Goal: Transaction & Acquisition: Download file/media

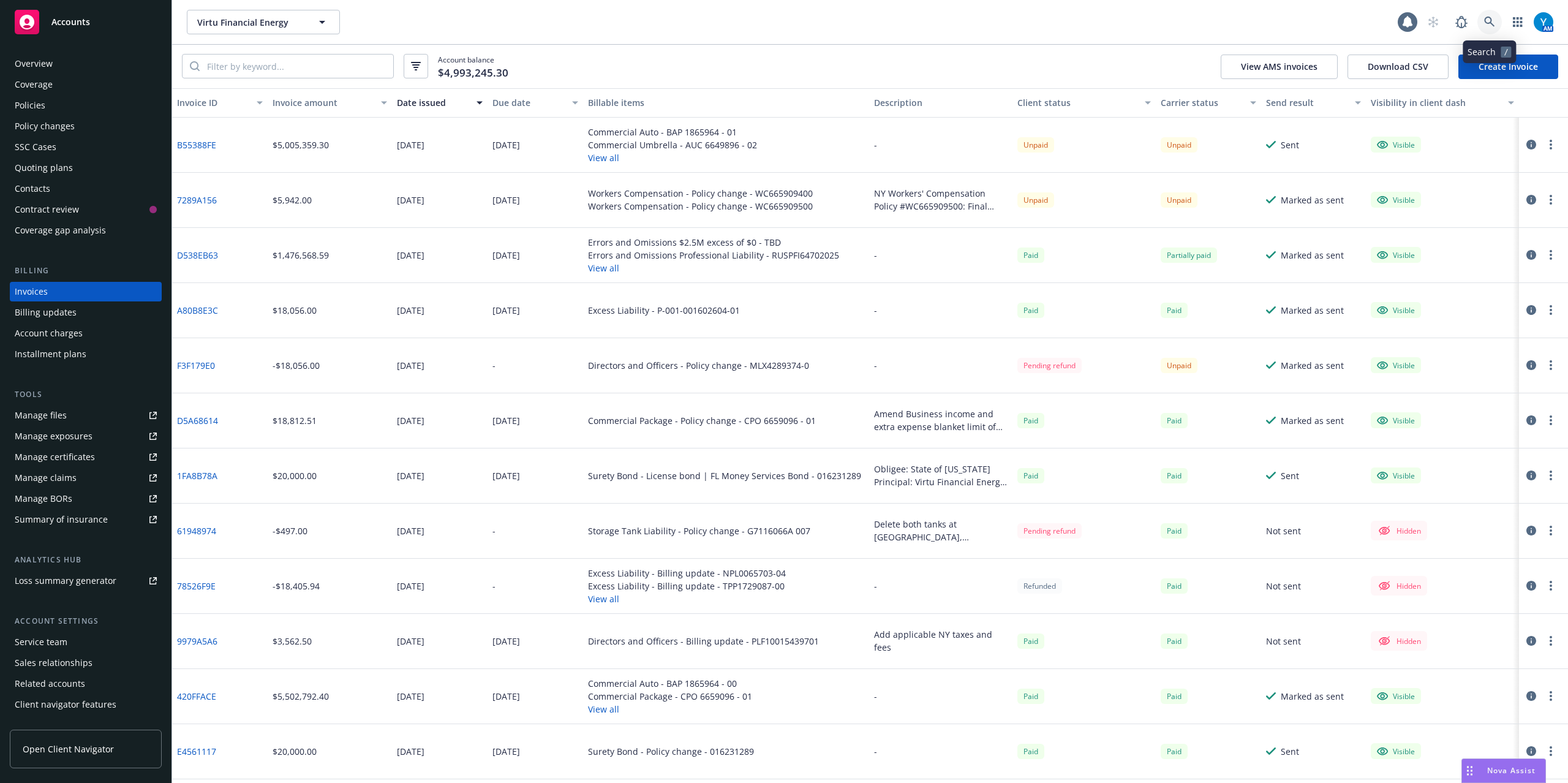
click at [1487, 23] on icon at bounding box center [1488, 22] width 10 height 10
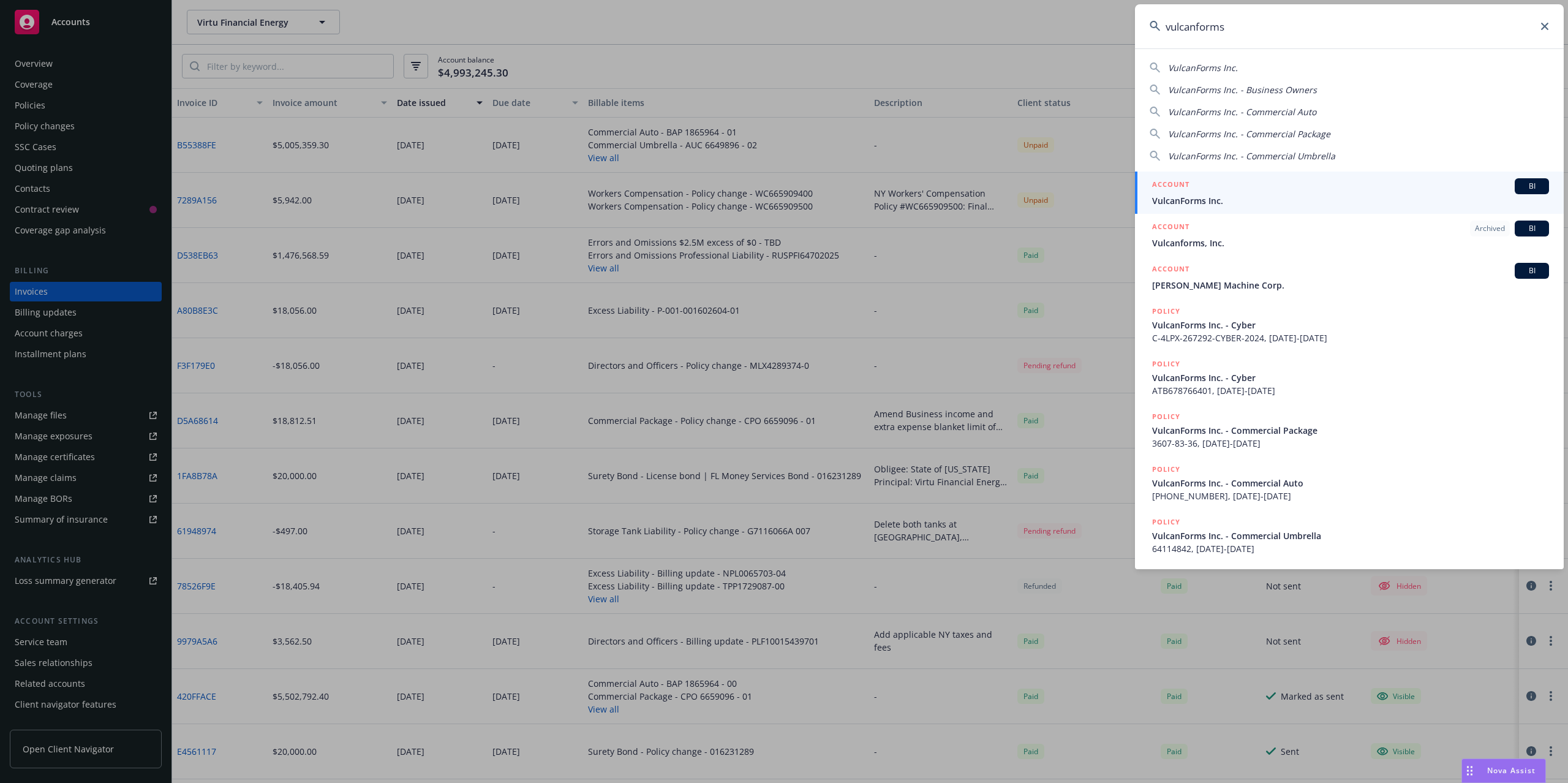
type input "vulcanforms"
click at [1277, 199] on span "VulcanForms Inc." at bounding box center [1351, 200] width 397 height 13
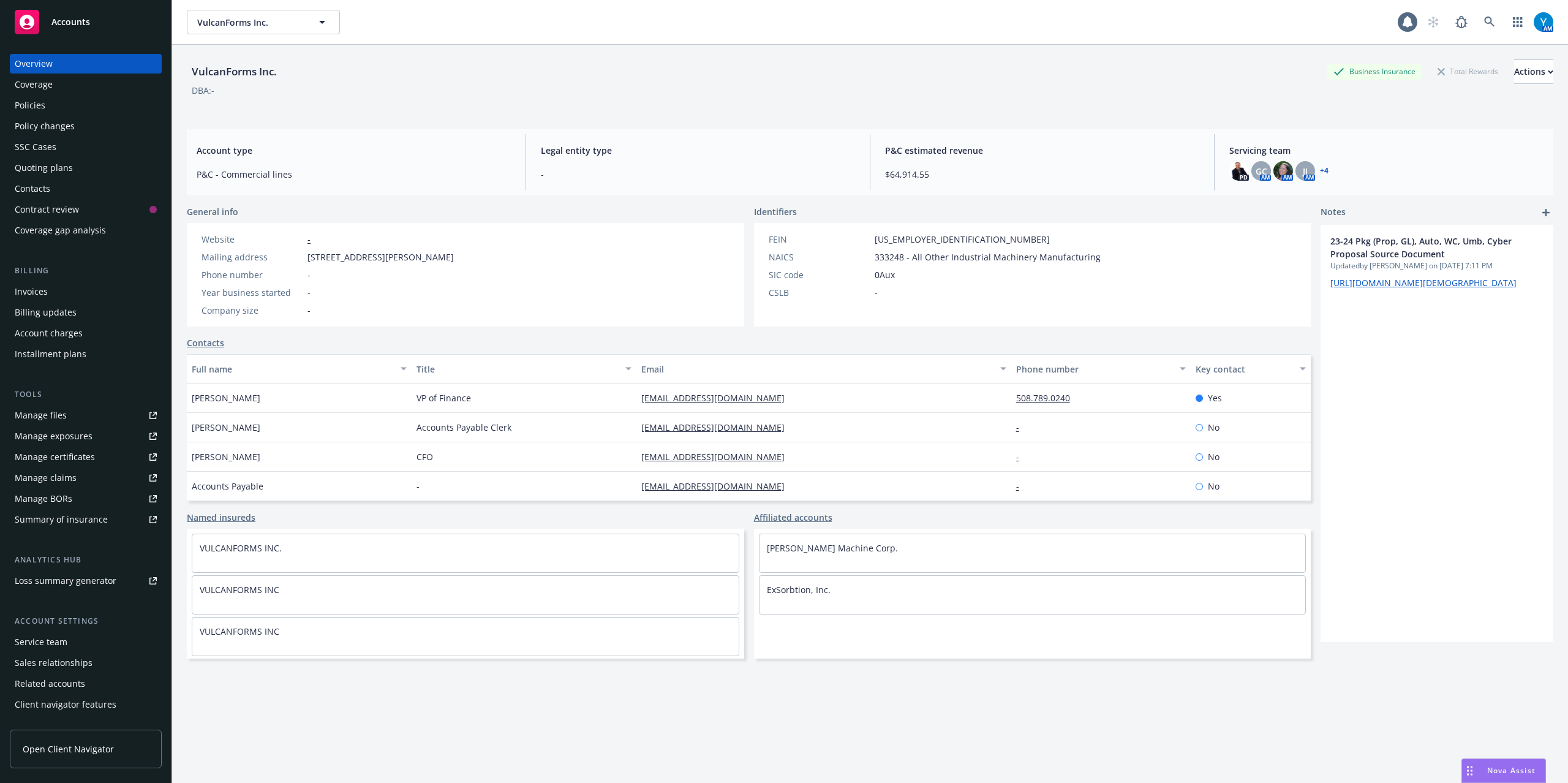
click at [57, 170] on div "Quoting plans" at bounding box center [44, 168] width 58 height 20
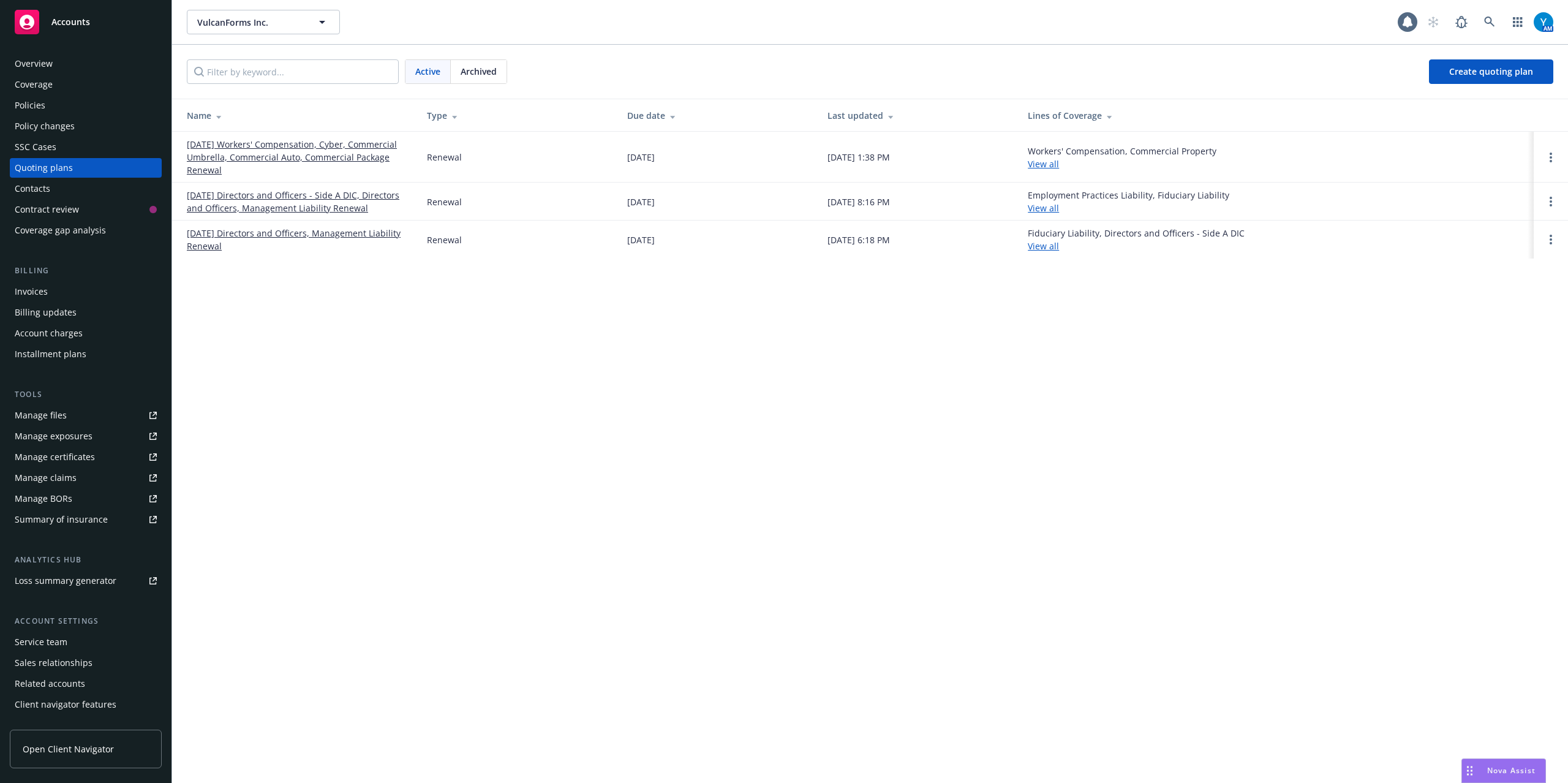
click at [255, 156] on link "[DATE] Workers' Compensation, Cyber, Commercial Umbrella, Commercial Auto, Comm…" at bounding box center [298, 156] width 221 height 38
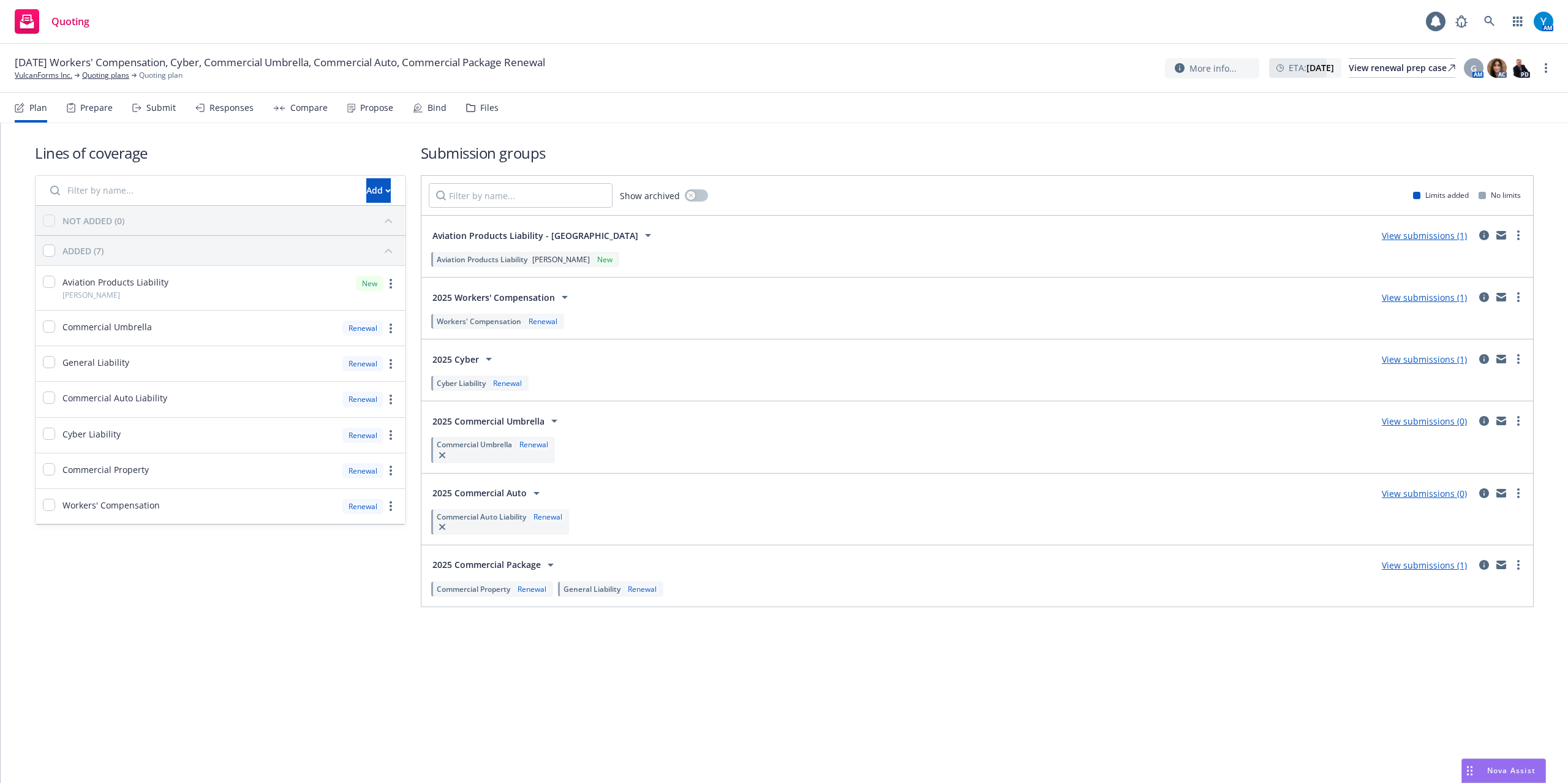
click at [483, 107] on div "Files" at bounding box center [490, 108] width 19 height 9
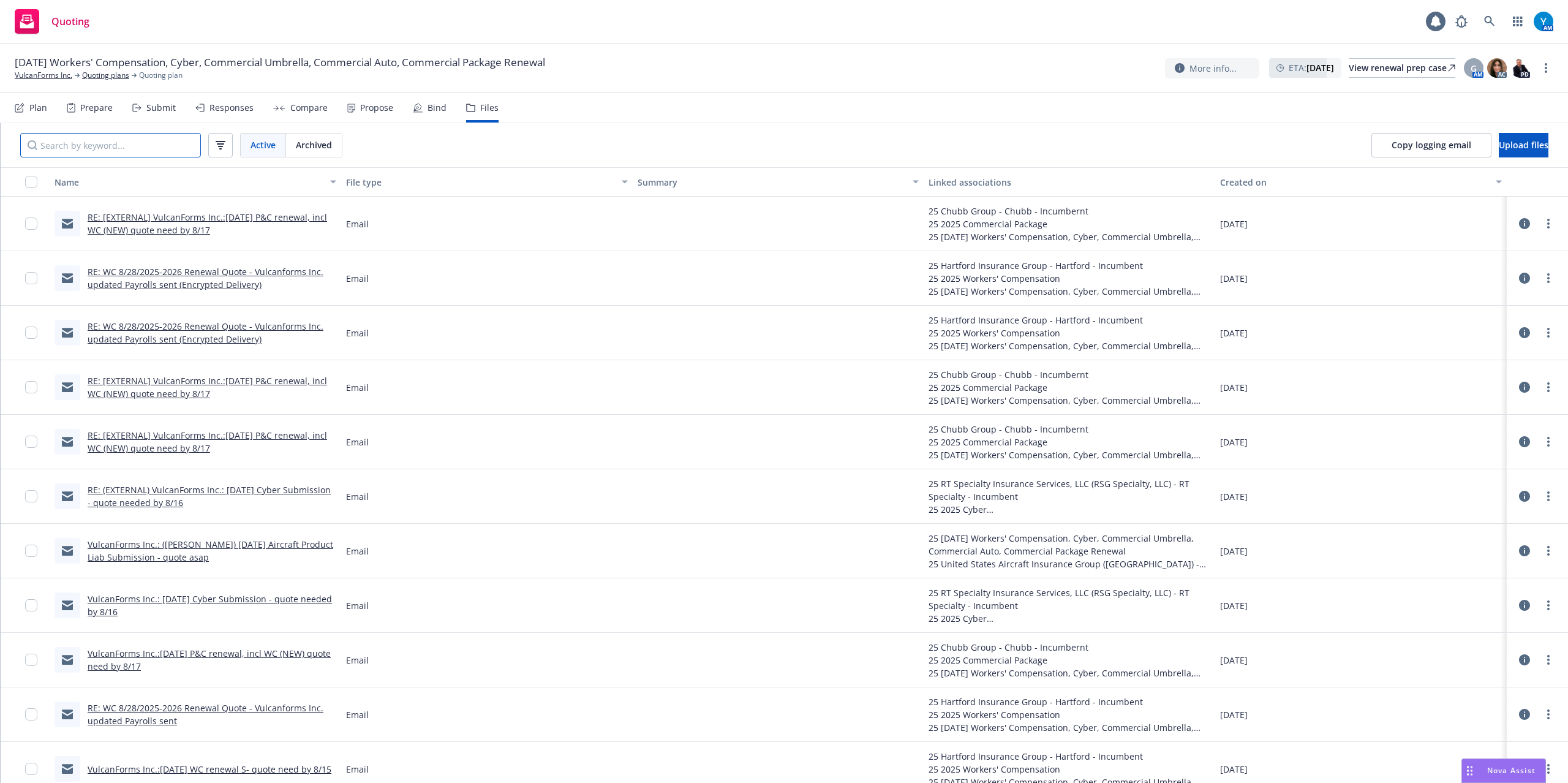
click at [106, 139] on input "Search by keyword..." at bounding box center [110, 145] width 181 height 24
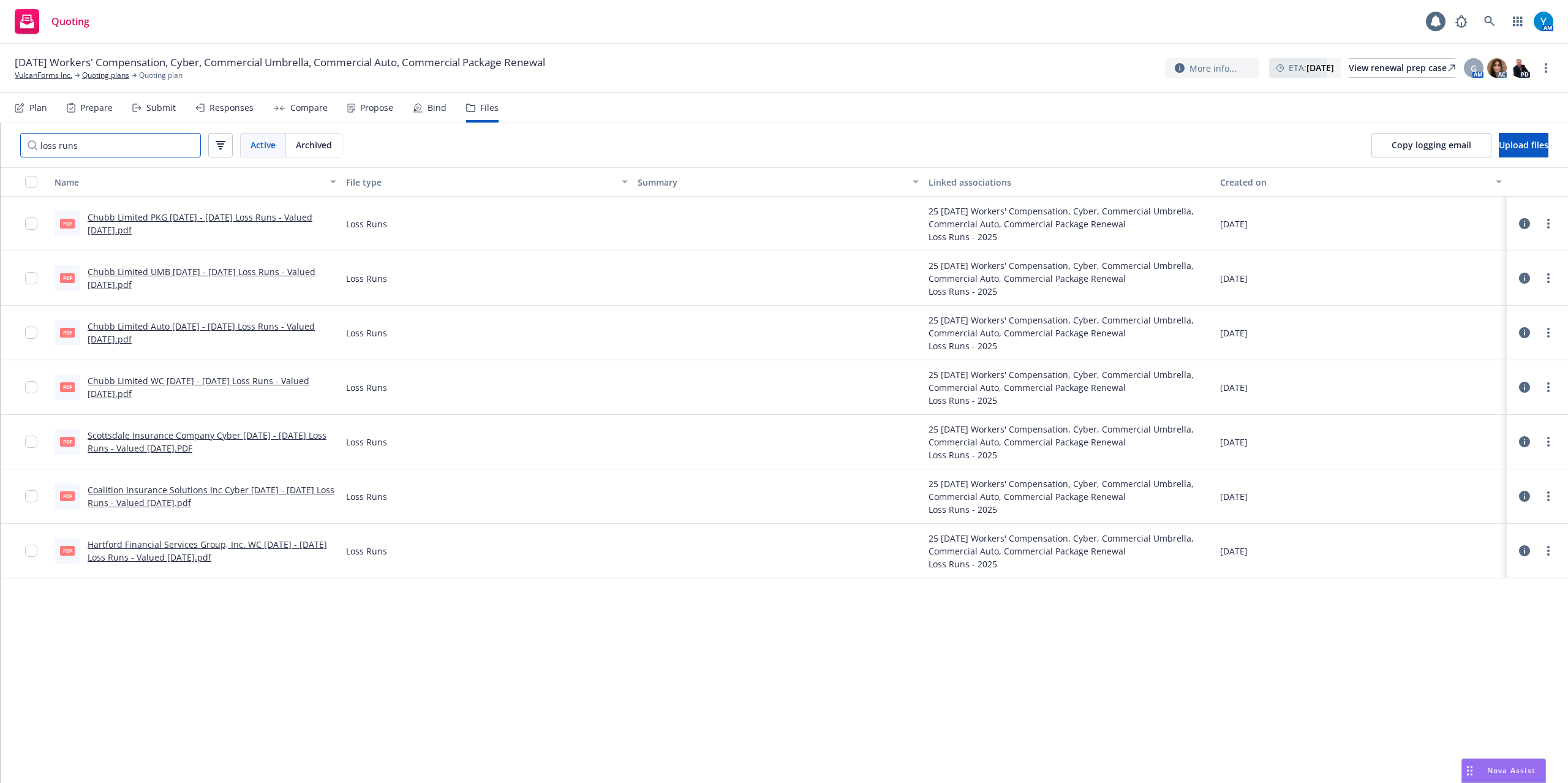
type input "loss runs"
drag, startPoint x: 91, startPoint y: 138, endPoint x: 0, endPoint y: 121, distance: 92.6
click at [0, 121] on div "[DATE] Workers' Compensation, Cyber, Commercial Umbrella, Commercial Auto, Comm…" at bounding box center [784, 413] width 1568 height 739
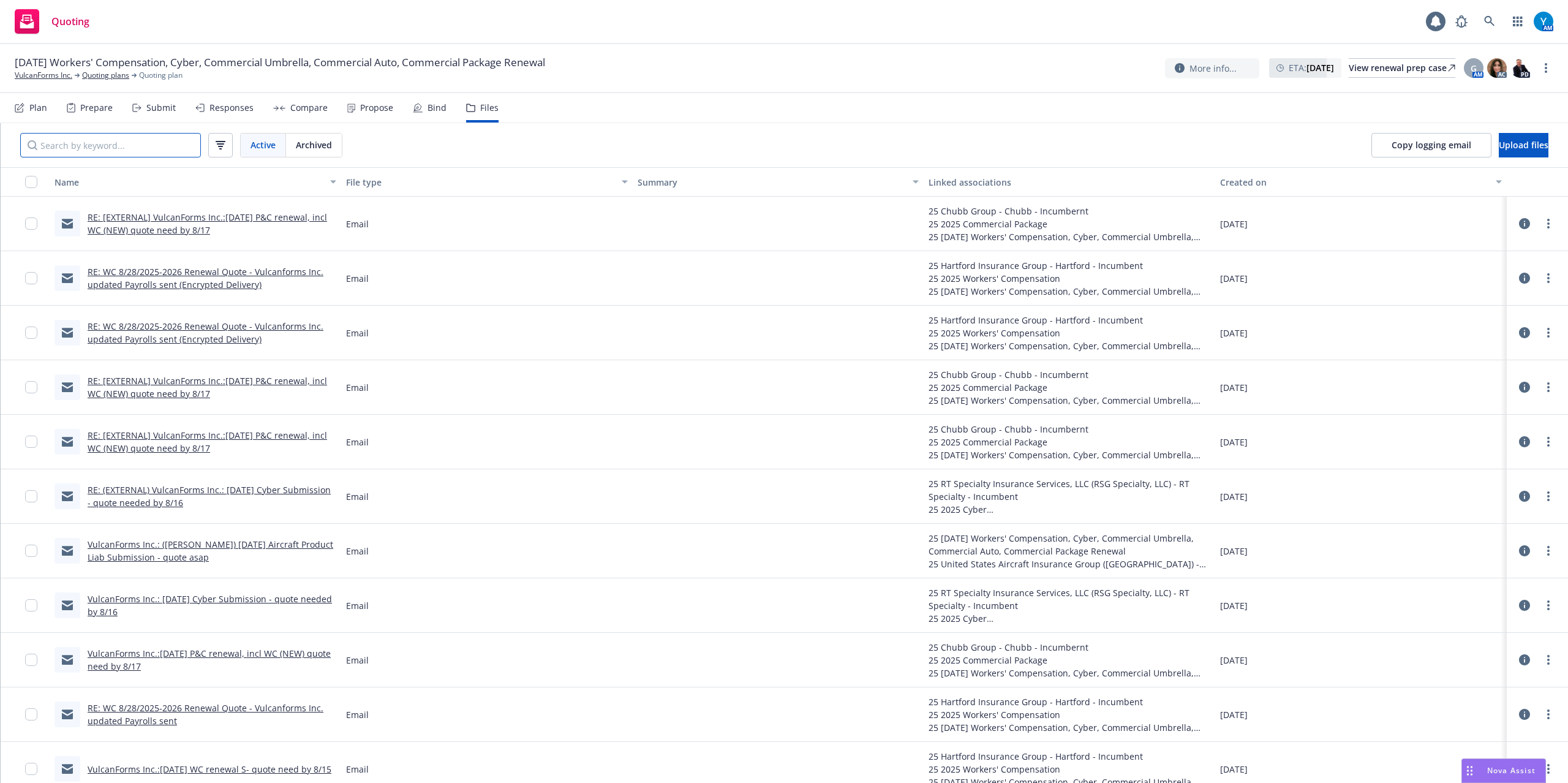
click at [108, 142] on input "Search by keyword..." at bounding box center [110, 145] width 181 height 24
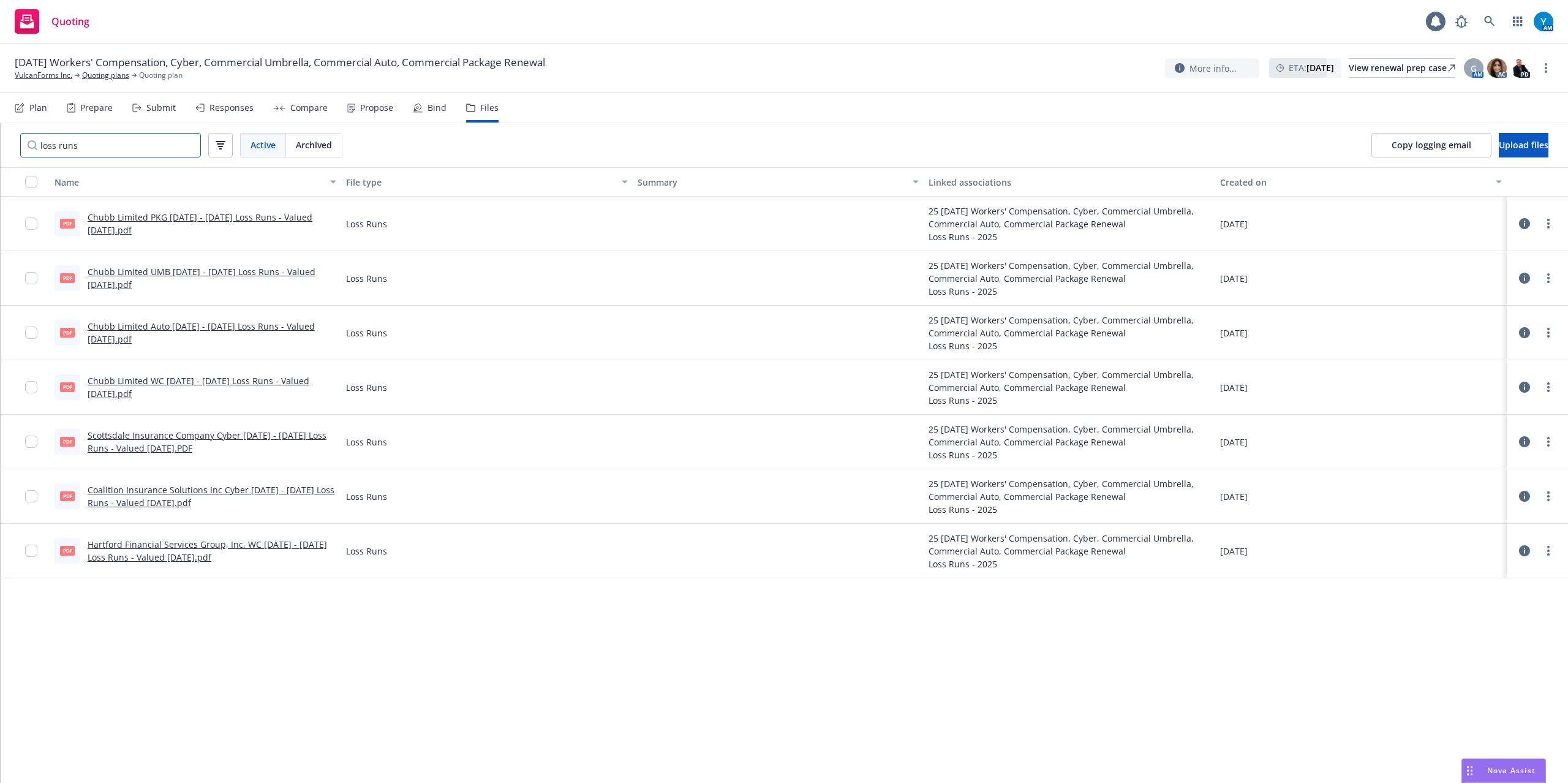
type input "loss runs"
click at [31, 386] on input "checkbox" at bounding box center [31, 387] width 12 height 12
click at [33, 553] on input "checkbox" at bounding box center [31, 551] width 12 height 12
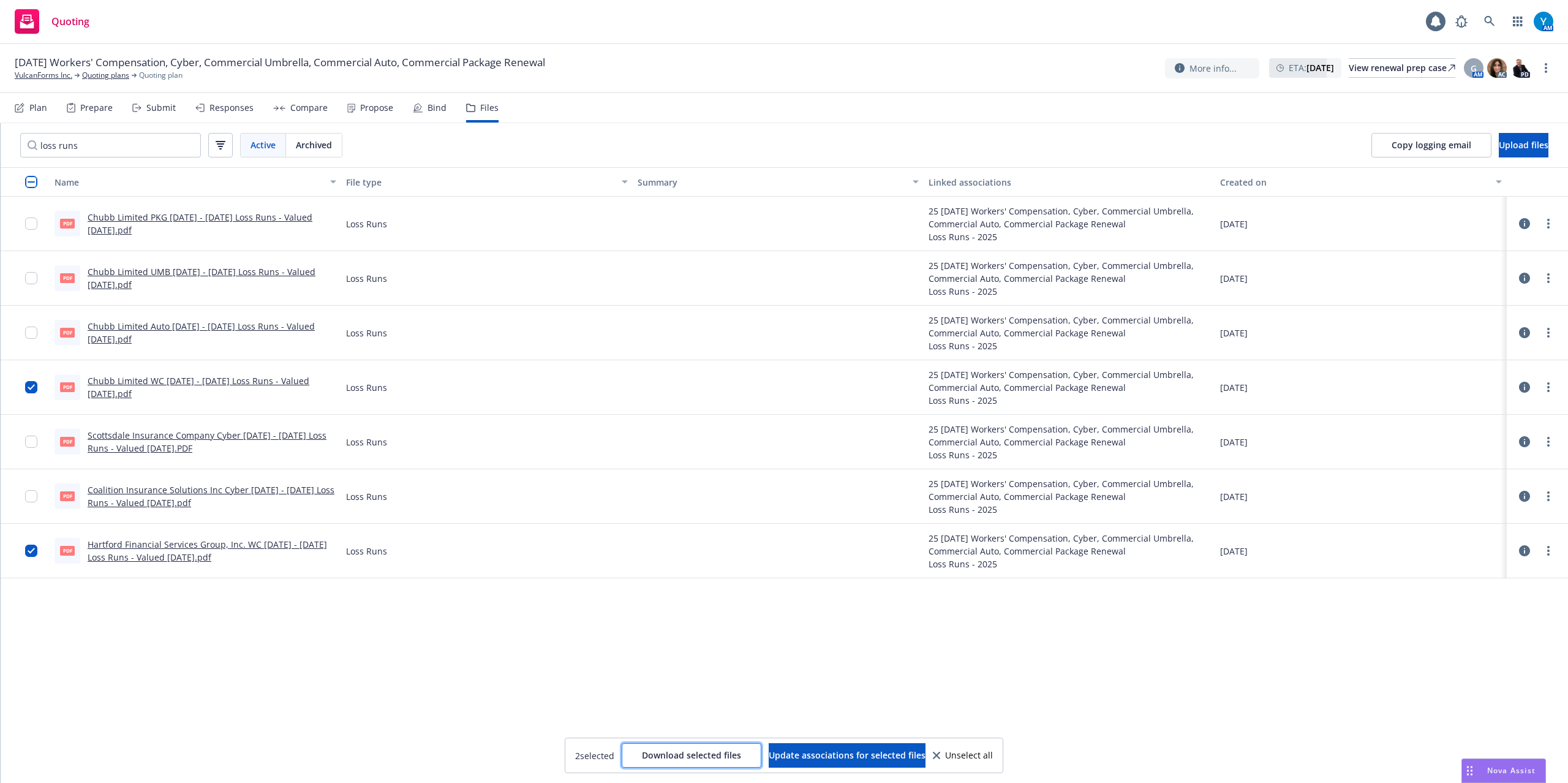
click at [708, 759] on span "Download selected files" at bounding box center [692, 755] width 99 height 11
click at [30, 385] on input "checkbox" at bounding box center [31, 387] width 12 height 12
click at [27, 552] on input "checkbox" at bounding box center [31, 551] width 12 height 12
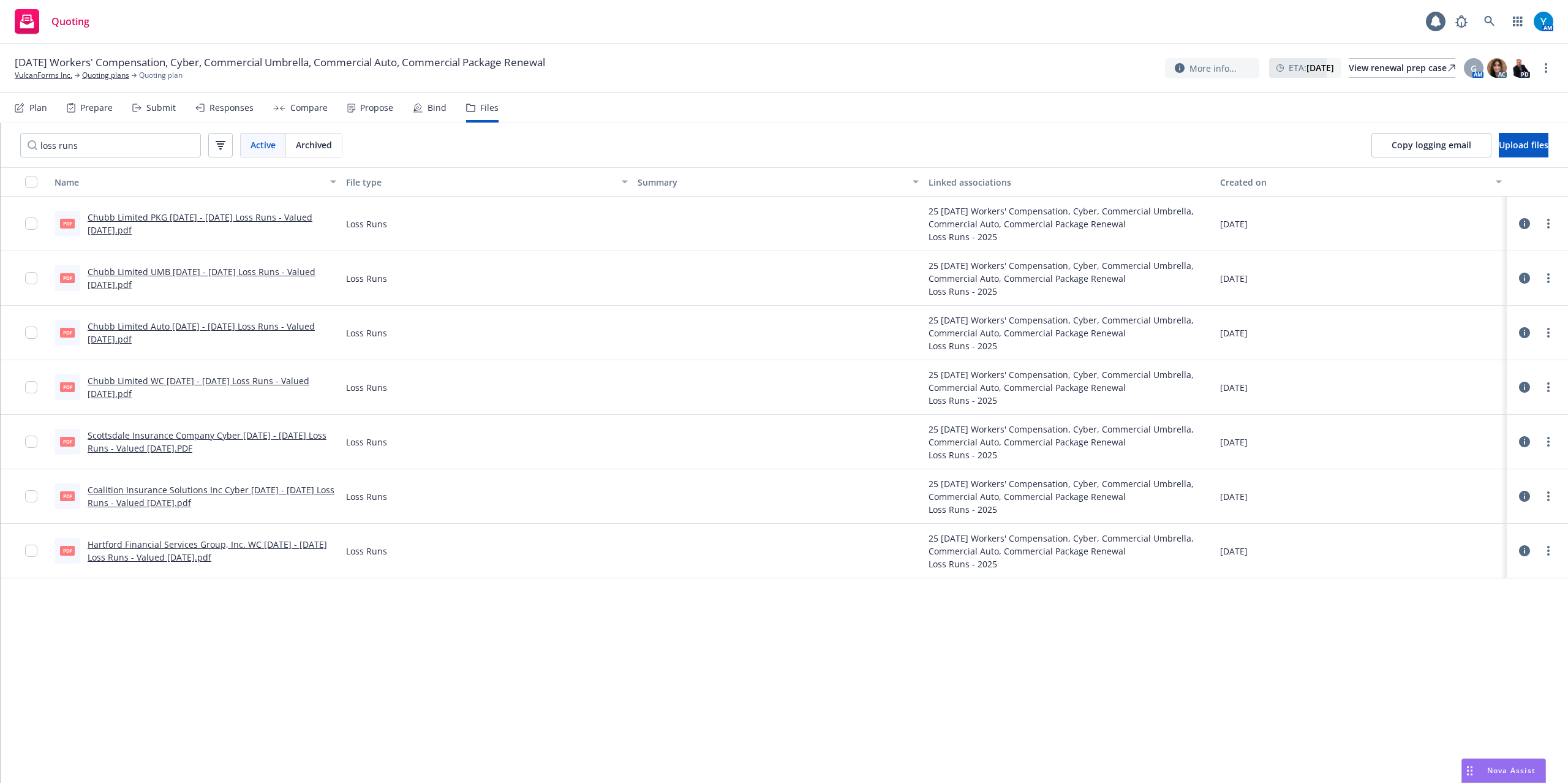
click at [243, 547] on link "Hartford Financial Services Group, Inc. WC [DATE] - [DATE] Loss Runs - Valued […" at bounding box center [208, 551] width 240 height 24
drag, startPoint x: 37, startPoint y: 75, endPoint x: 57, endPoint y: 75, distance: 20.0
click at [37, 75] on link "VulcanForms Inc." at bounding box center [43, 76] width 57 height 11
